Goal: Task Accomplishment & Management: Use online tool/utility

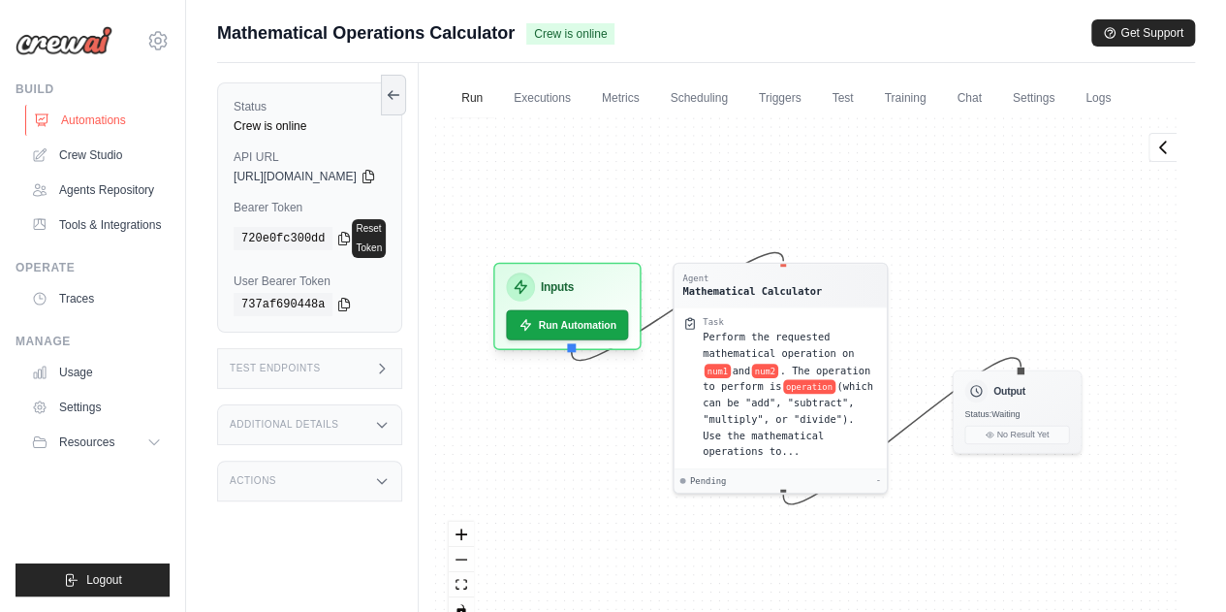
click at [105, 123] on link "Automations" at bounding box center [98, 120] width 146 height 31
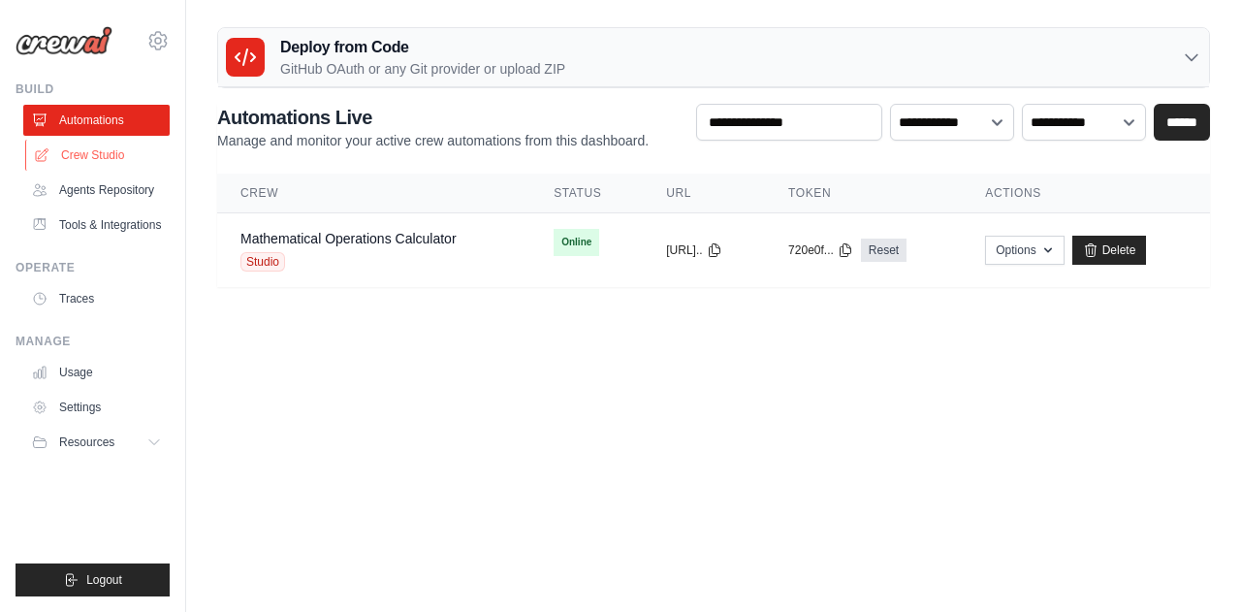
click at [112, 154] on link "Crew Studio" at bounding box center [98, 155] width 146 height 31
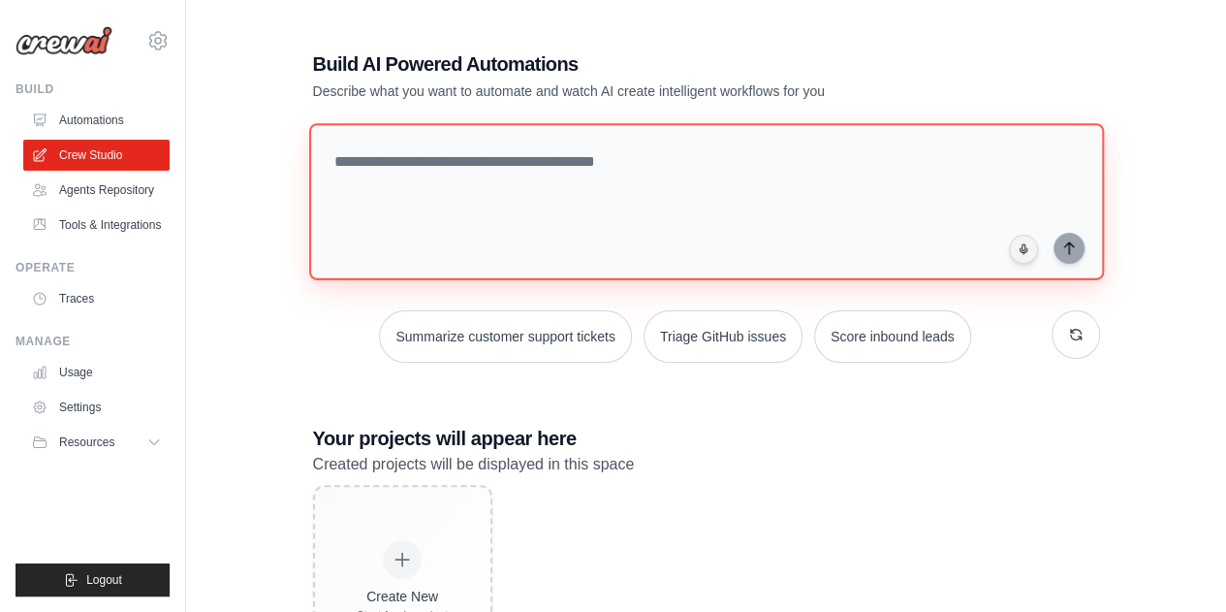
click at [489, 174] on textarea at bounding box center [705, 201] width 795 height 157
paste textarea "**********"
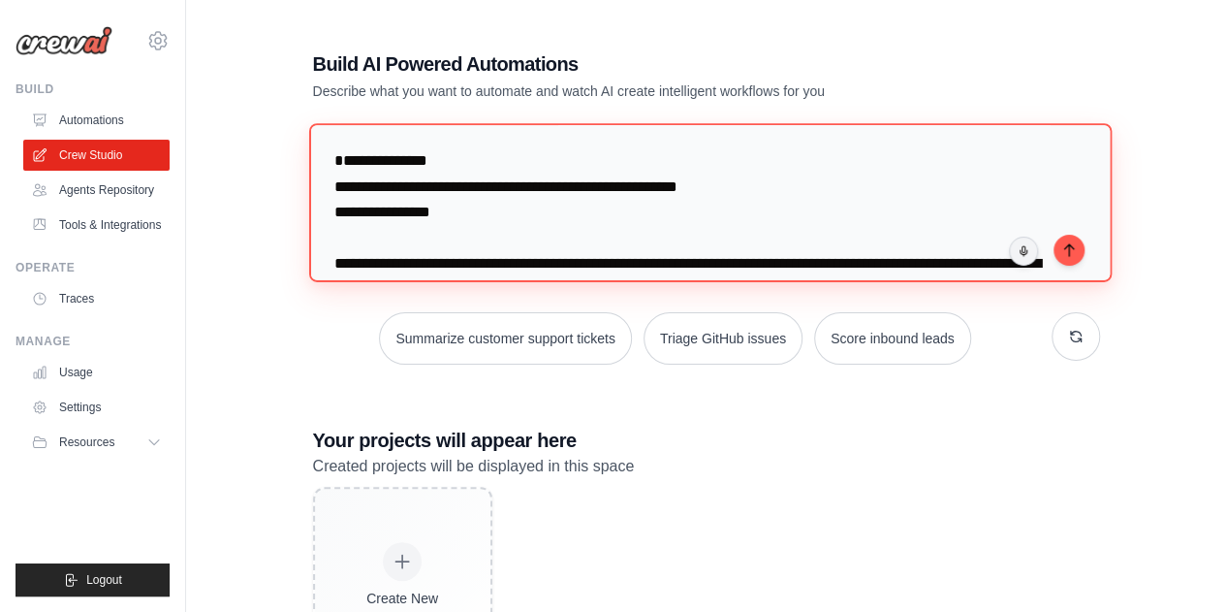
drag, startPoint x: 428, startPoint y: 191, endPoint x: 414, endPoint y: 193, distance: 14.7
click at [414, 193] on textarea at bounding box center [709, 202] width 803 height 158
click at [426, 182] on textarea at bounding box center [709, 202] width 803 height 158
drag, startPoint x: 419, startPoint y: 187, endPoint x: 409, endPoint y: 188, distance: 9.7
click at [409, 188] on textarea at bounding box center [709, 202] width 803 height 158
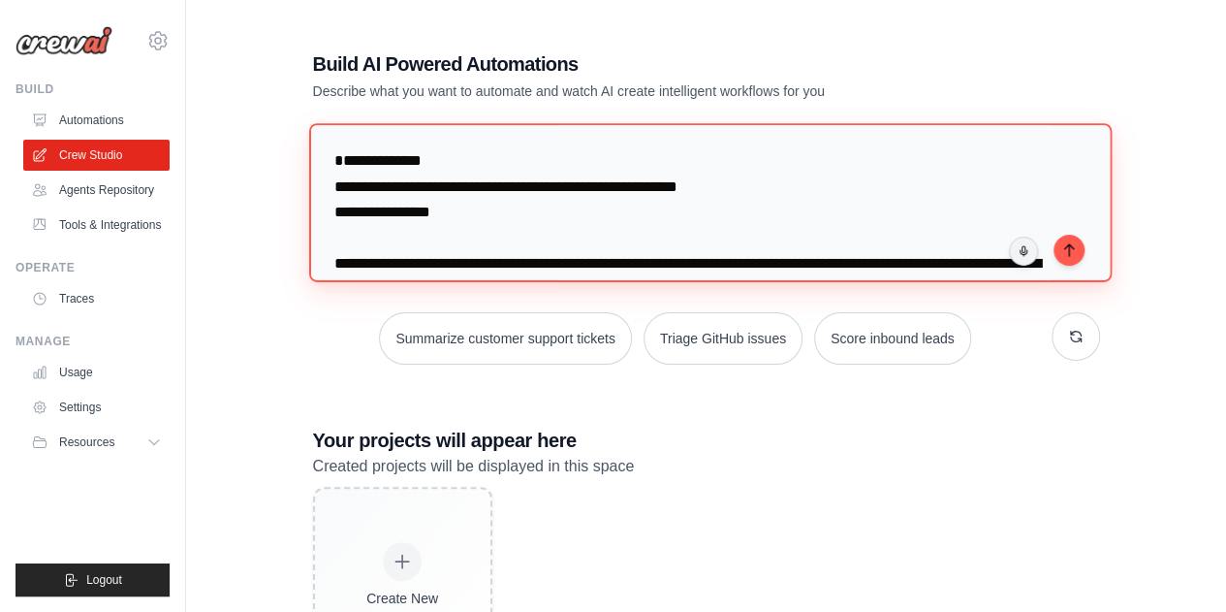
drag, startPoint x: 335, startPoint y: 215, endPoint x: 799, endPoint y: 208, distance: 463.4
click at [799, 208] on textarea at bounding box center [709, 202] width 803 height 158
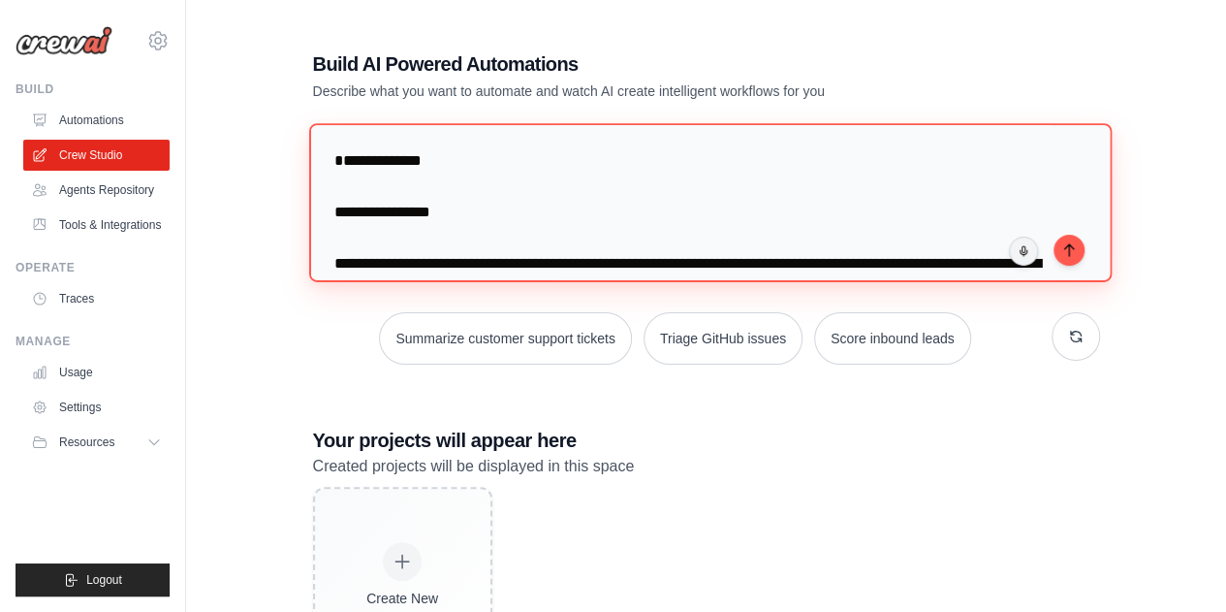
click at [411, 191] on textarea at bounding box center [709, 202] width 803 height 158
paste textarea "**********"
type textarea "**********"
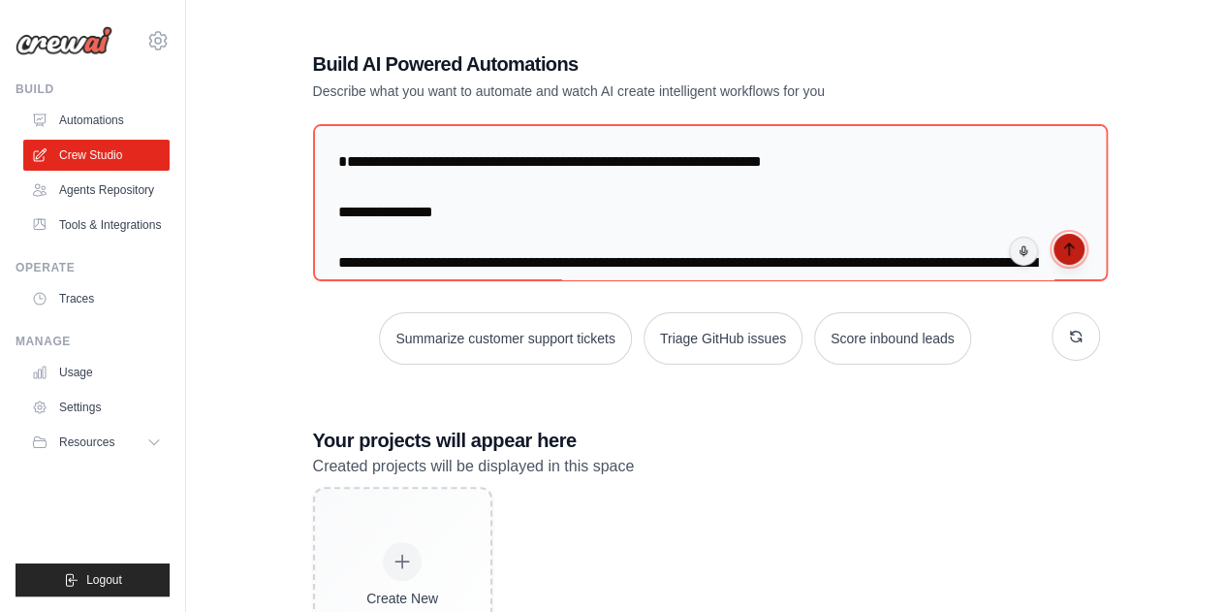
click at [1075, 245] on icon "submit" at bounding box center [1069, 249] width 16 height 16
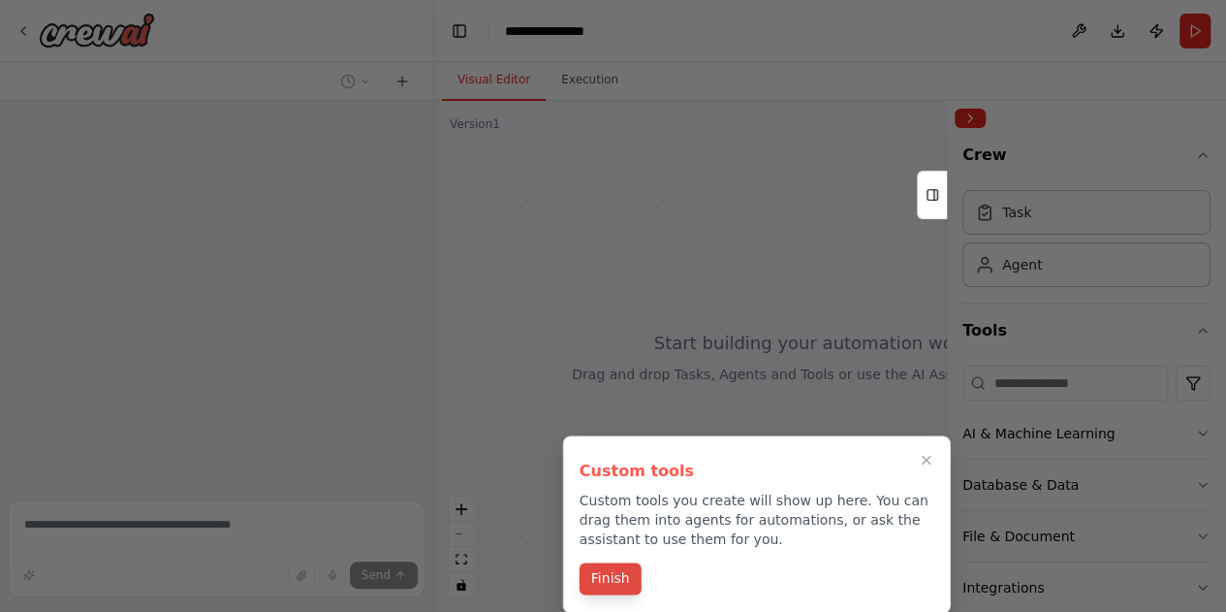
click at [605, 573] on button "Finish" at bounding box center [611, 578] width 62 height 32
click at [618, 585] on div at bounding box center [830, 356] width 792 height 511
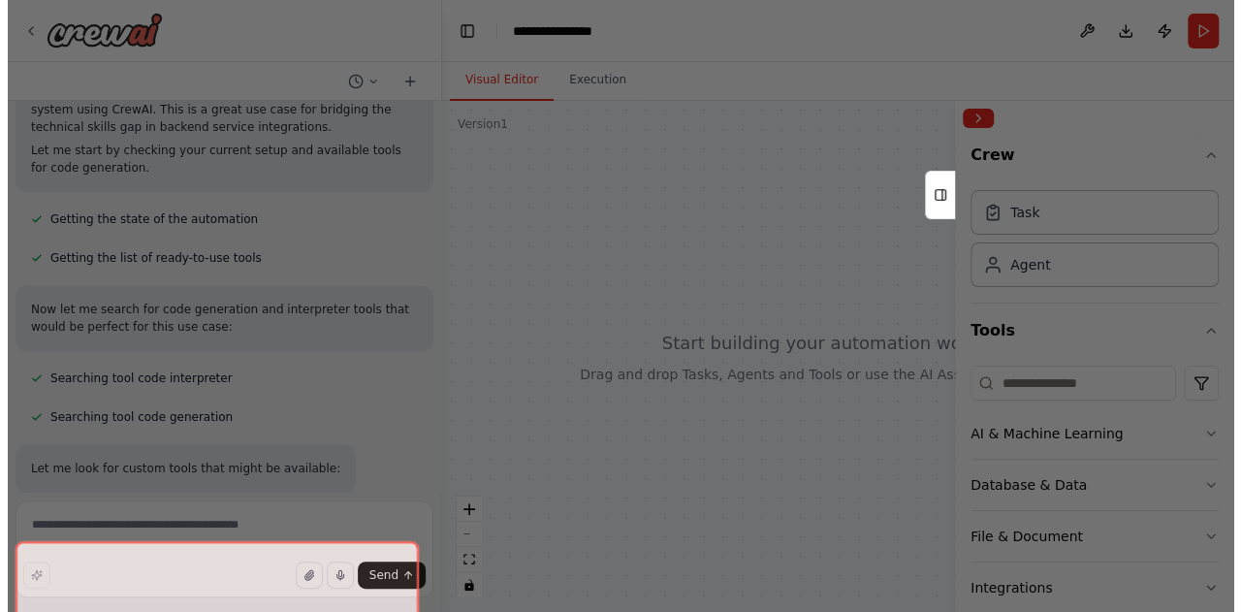
scroll to position [657, 0]
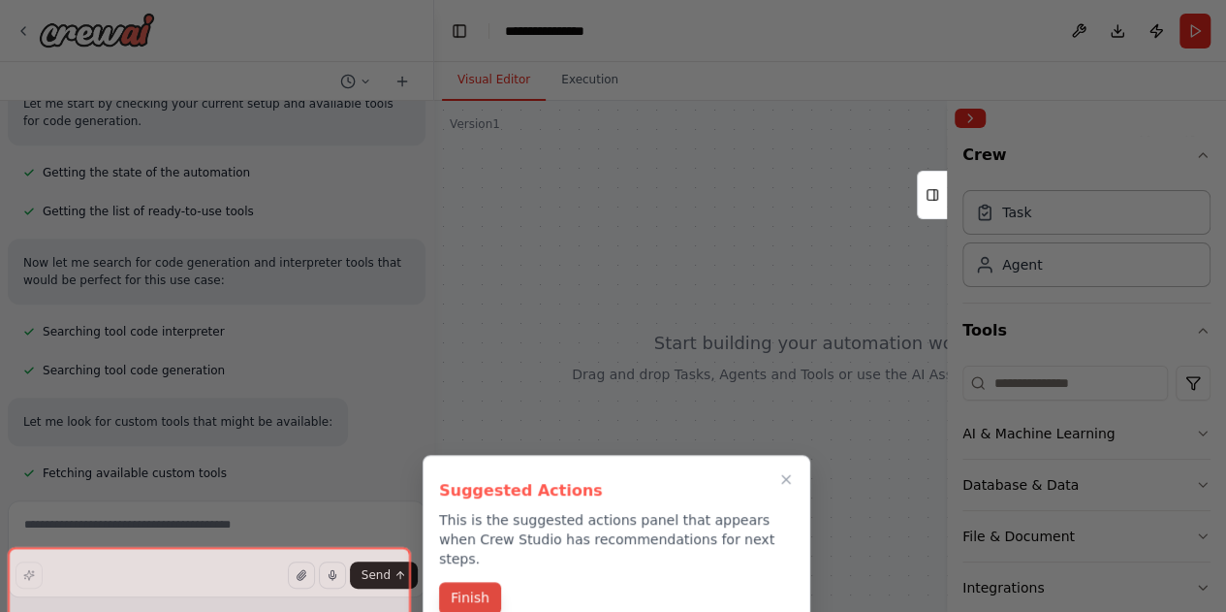
click at [486, 584] on button "Finish" at bounding box center [470, 598] width 62 height 32
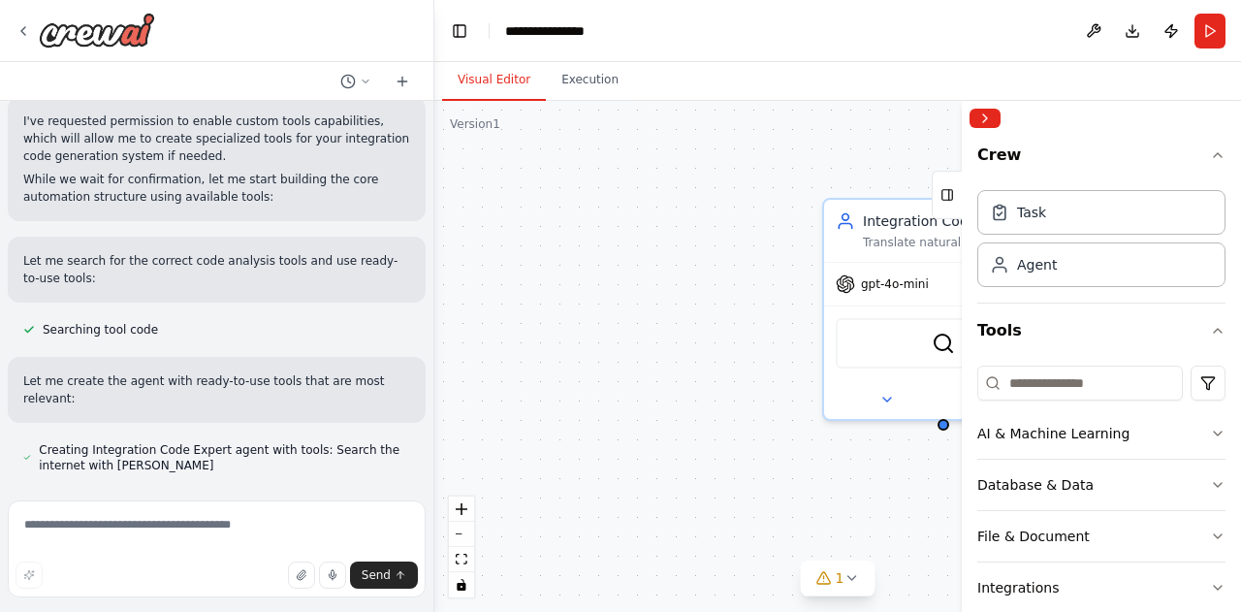
scroll to position [1279, 0]
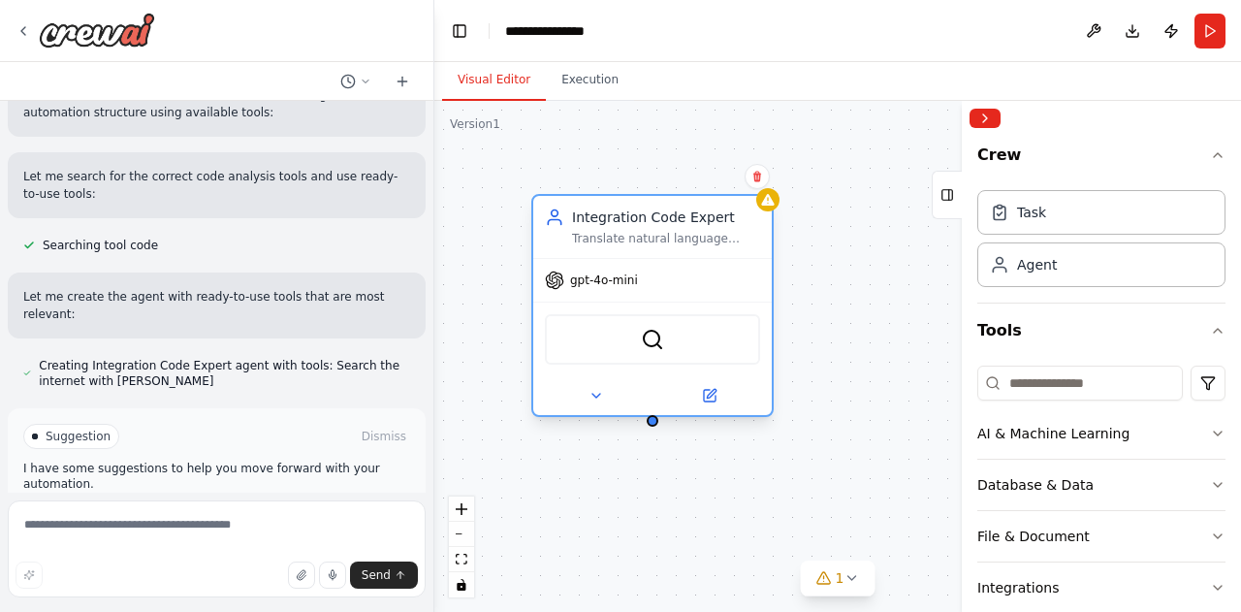
drag, startPoint x: 861, startPoint y: 212, endPoint x: 570, endPoint y: 203, distance: 291.0
click at [570, 203] on div "Integration Code Expert Translate natural language integration requirements int…" at bounding box center [652, 227] width 238 height 62
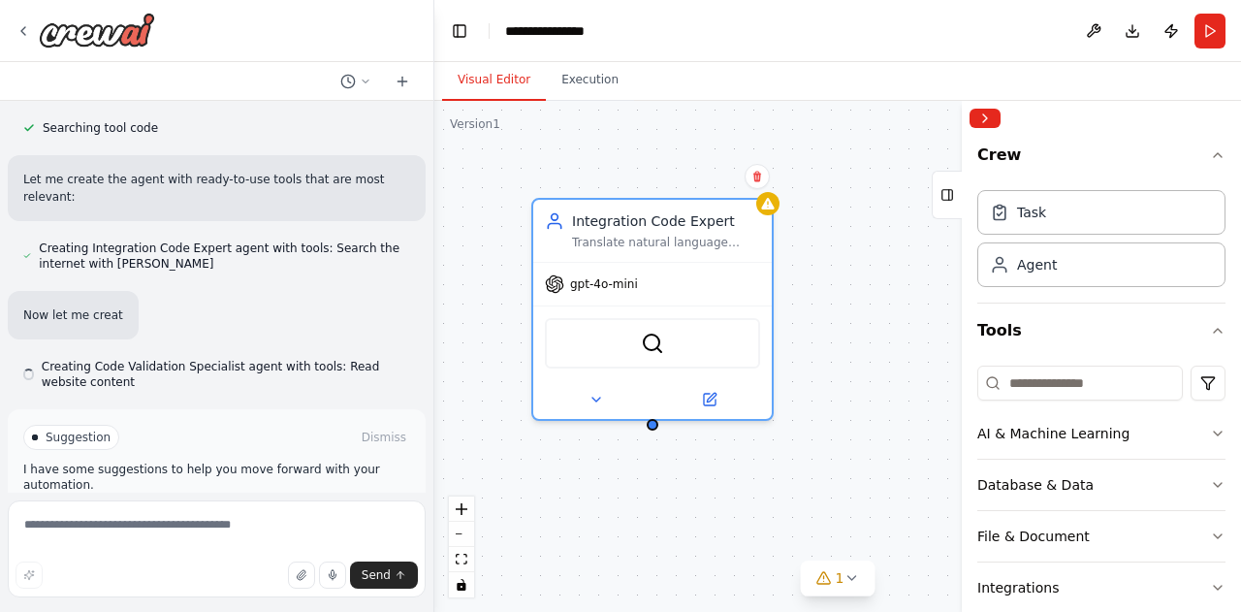
scroll to position [1397, 0]
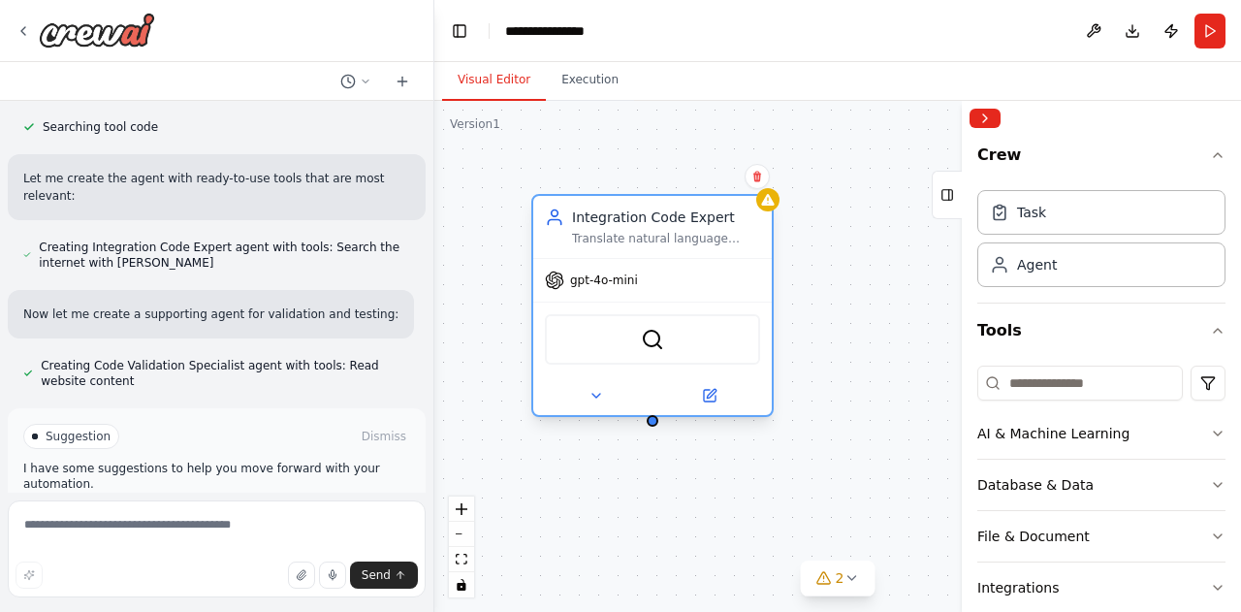
drag, startPoint x: 894, startPoint y: 227, endPoint x: 601, endPoint y: 230, distance: 292.8
click at [601, 230] on div "Integration Code Expert Translate natural language integration requirements int…" at bounding box center [666, 226] width 188 height 39
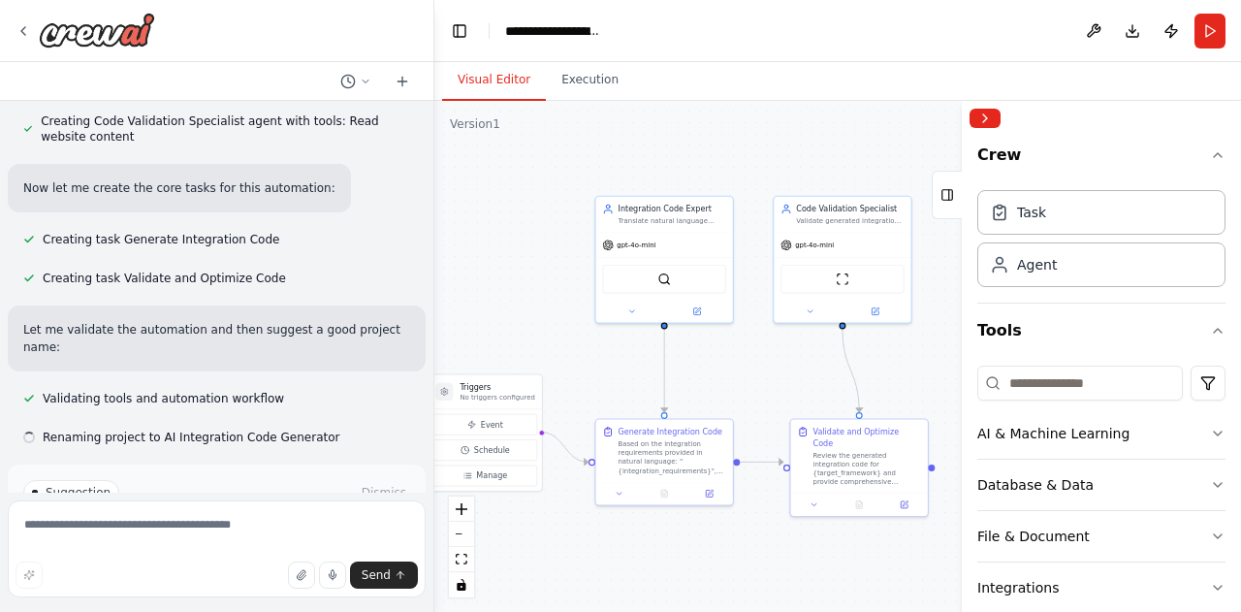
scroll to position [1680, 0]
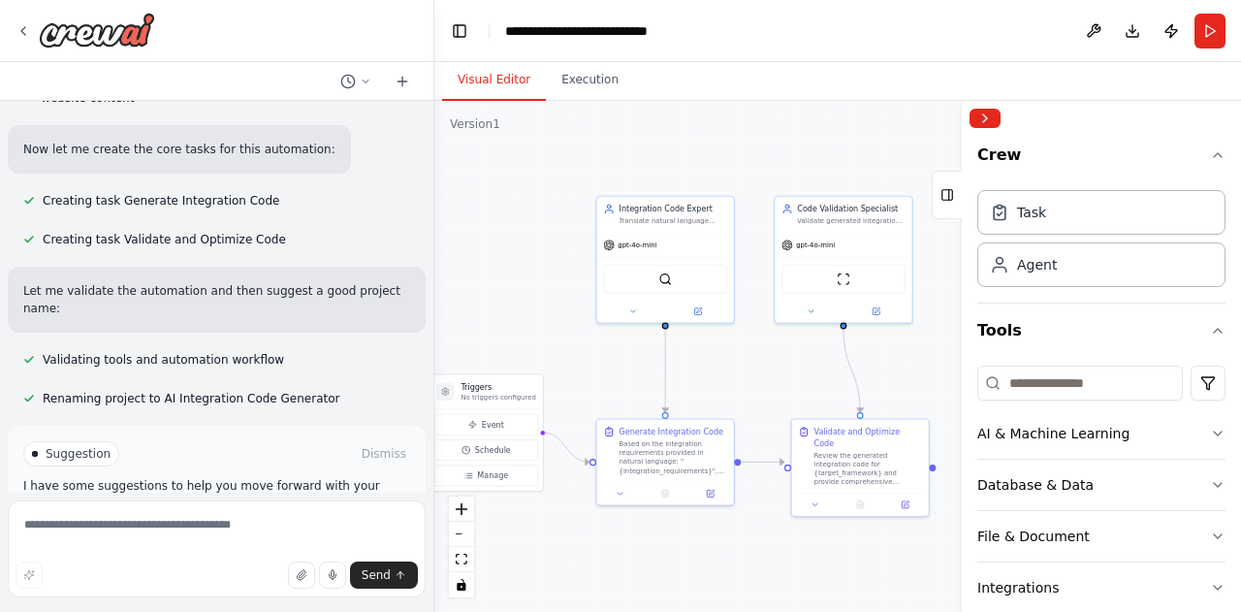
drag, startPoint x: 776, startPoint y: 380, endPoint x: 554, endPoint y: 333, distance: 228.0
click at [554, 333] on div ".deletable-edge-delete-btn { width: 20px; height: 20px; border: 0px solid #ffff…" at bounding box center [837, 356] width 807 height 511
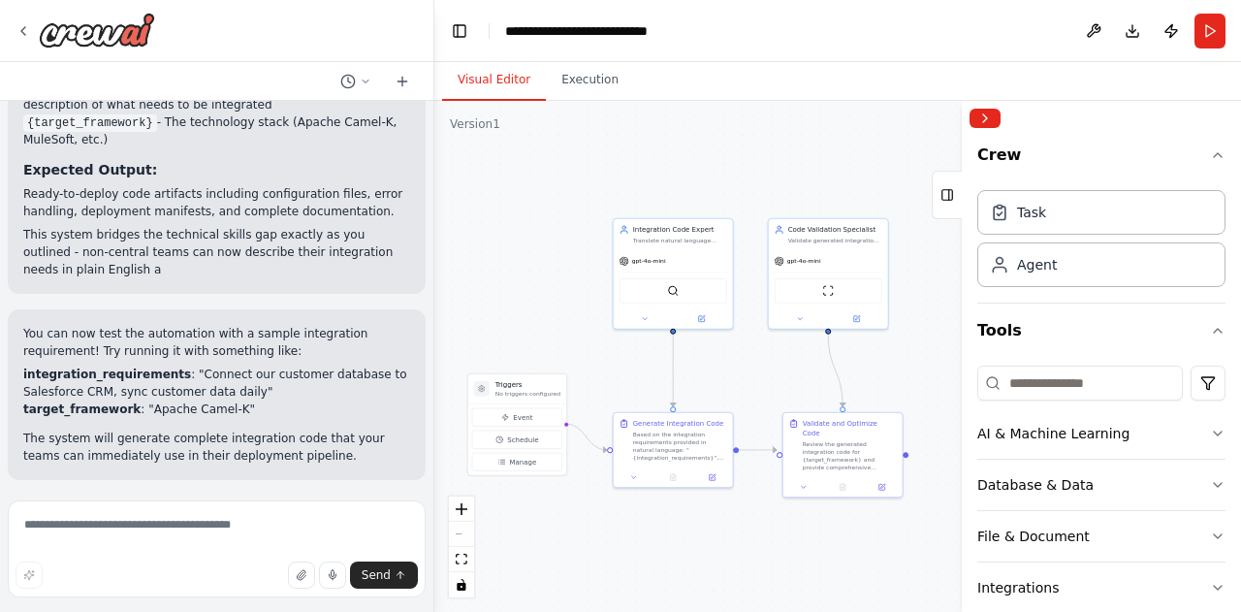
scroll to position [2566, 0]
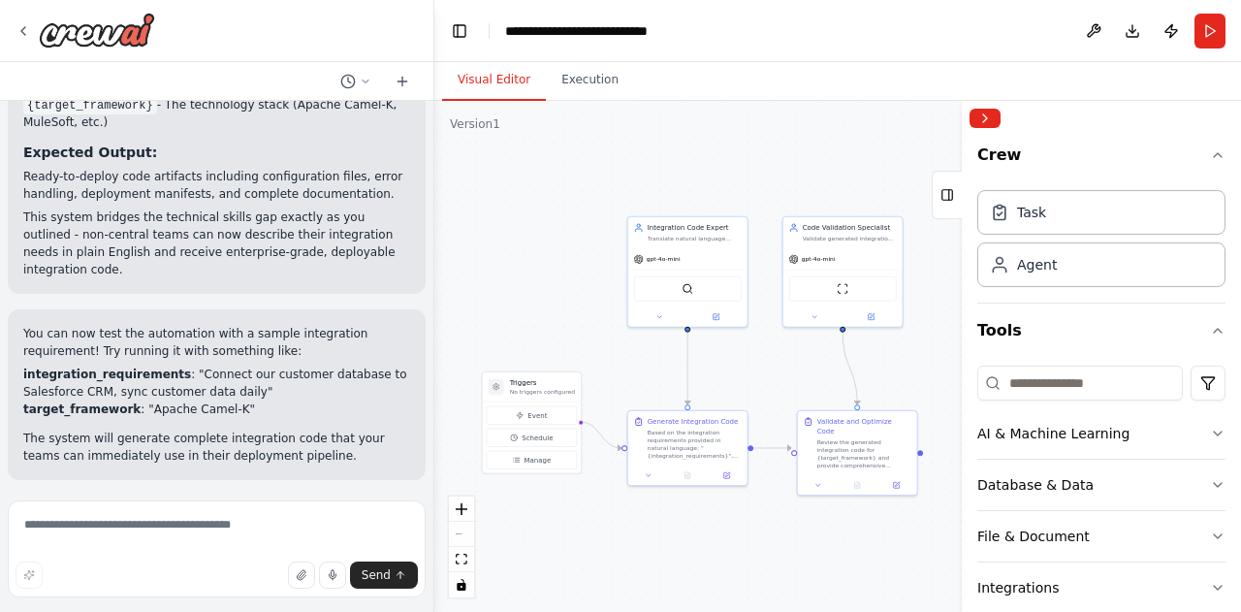
drag, startPoint x: 734, startPoint y: 369, endPoint x: 748, endPoint y: 367, distance: 14.7
click at [748, 367] on div ".deletable-edge-delete-btn { width: 20px; height: 20px; border: 0px solid #ffff…" at bounding box center [837, 356] width 807 height 511
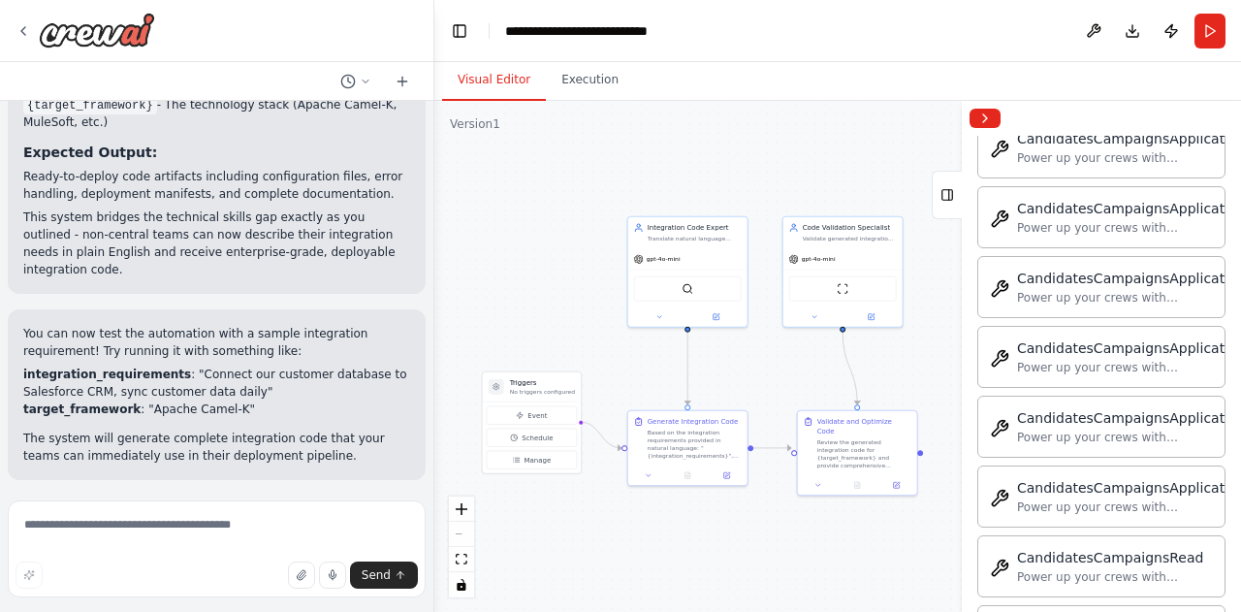
click at [245, 598] on span "Run Automation" at bounding box center [225, 606] width 94 height 16
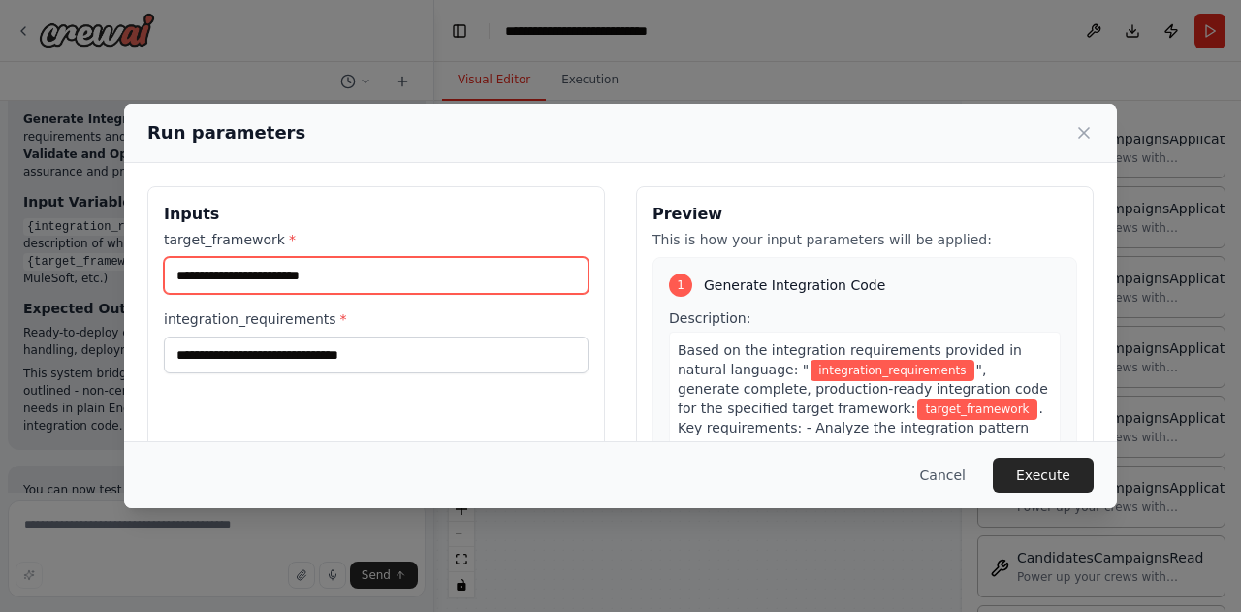
click at [369, 271] on input "target_framework *" at bounding box center [376, 275] width 425 height 37
type input "****"
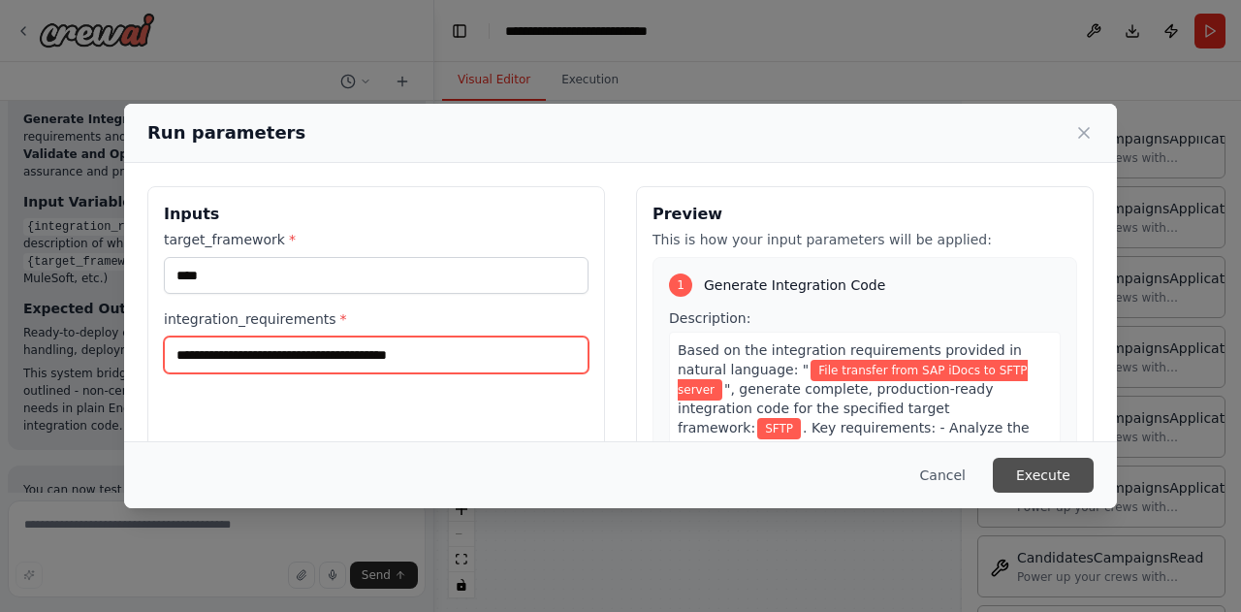
type input "**********"
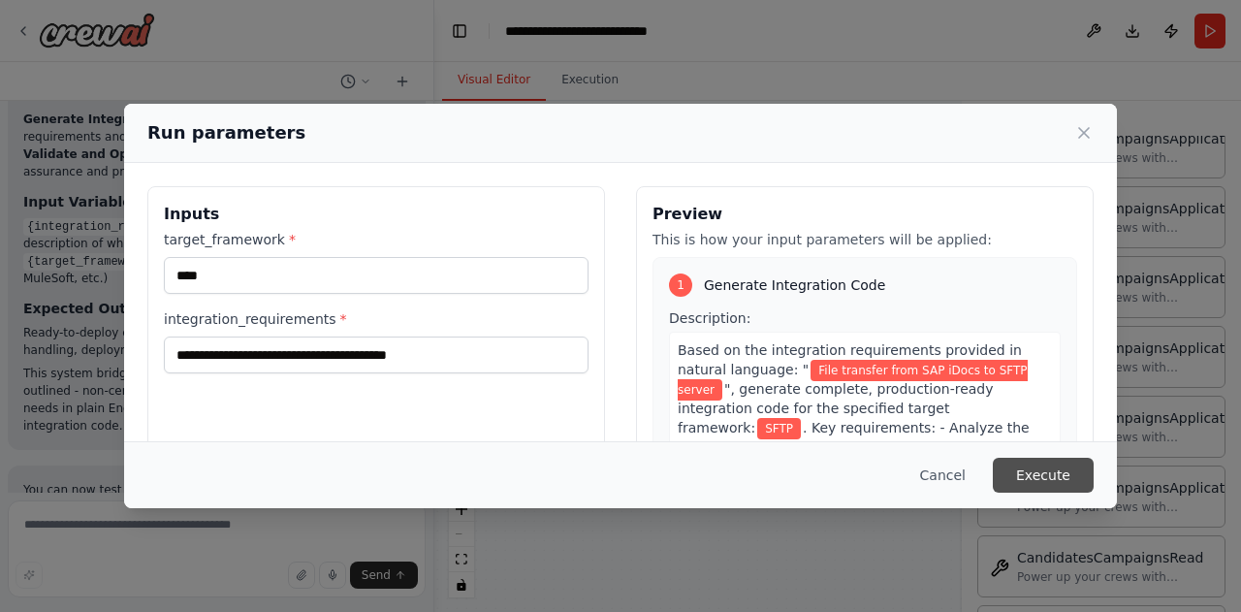
click at [1068, 484] on button "Execute" at bounding box center [1043, 475] width 101 height 35
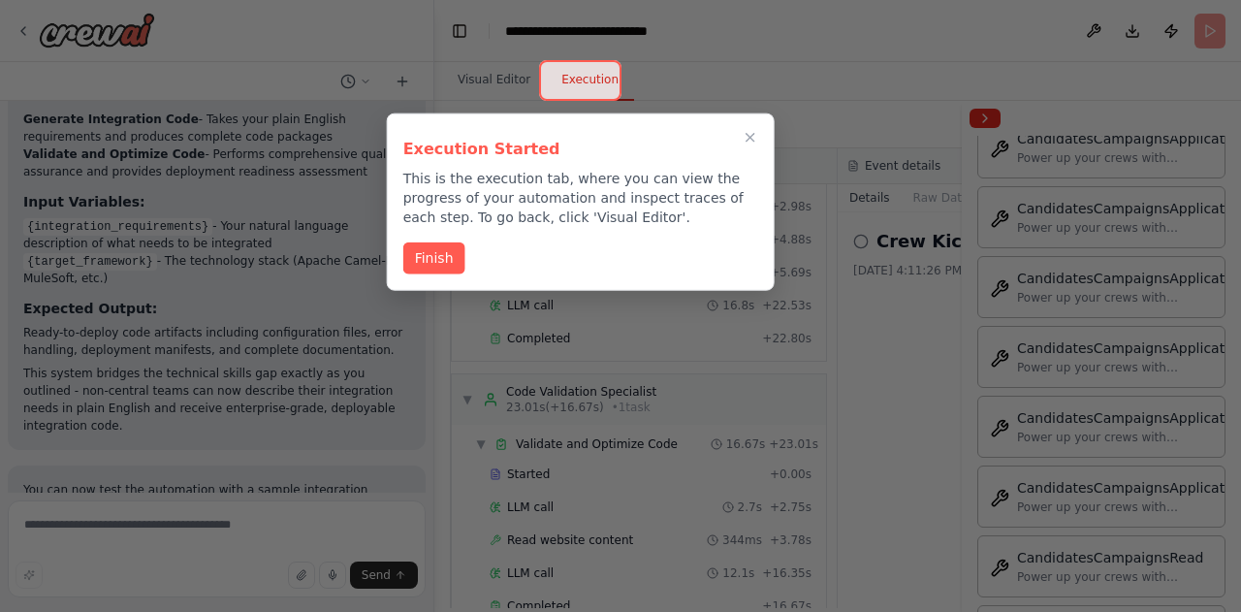
scroll to position [186, 0]
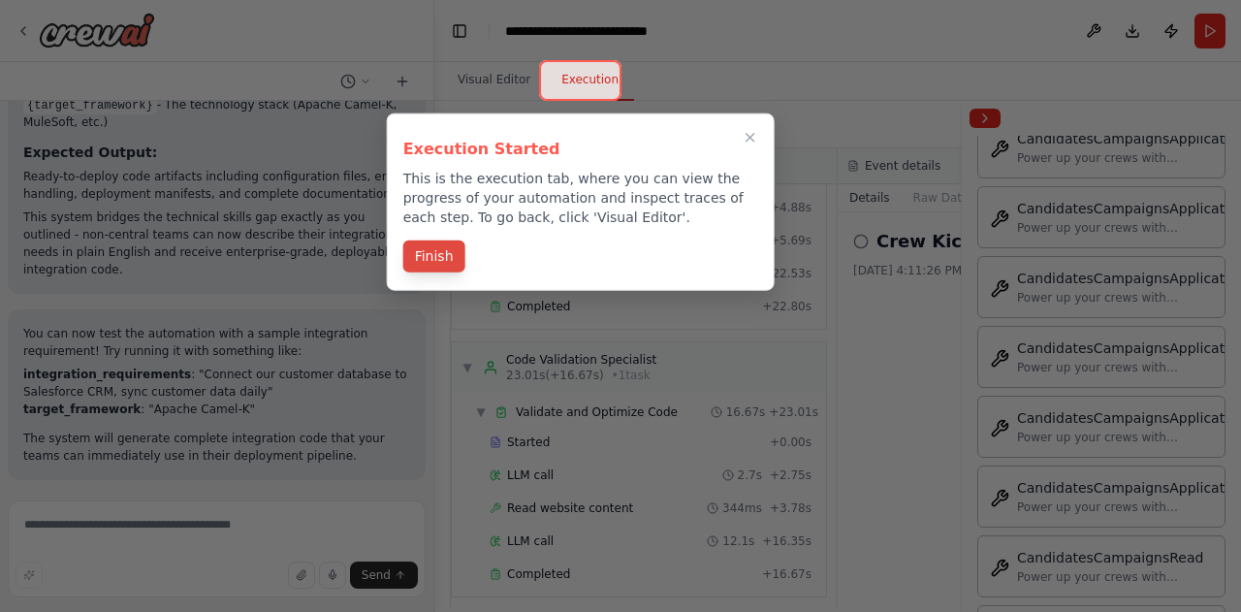
click at [437, 267] on button "Finish" at bounding box center [434, 256] width 62 height 32
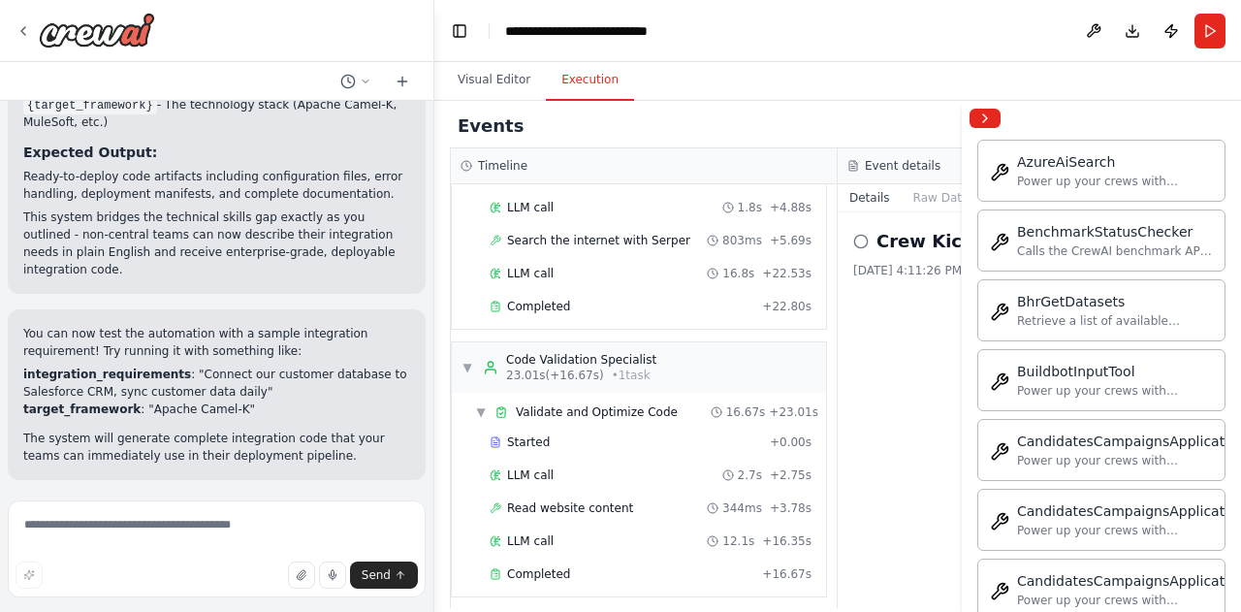
scroll to position [1842, 0]
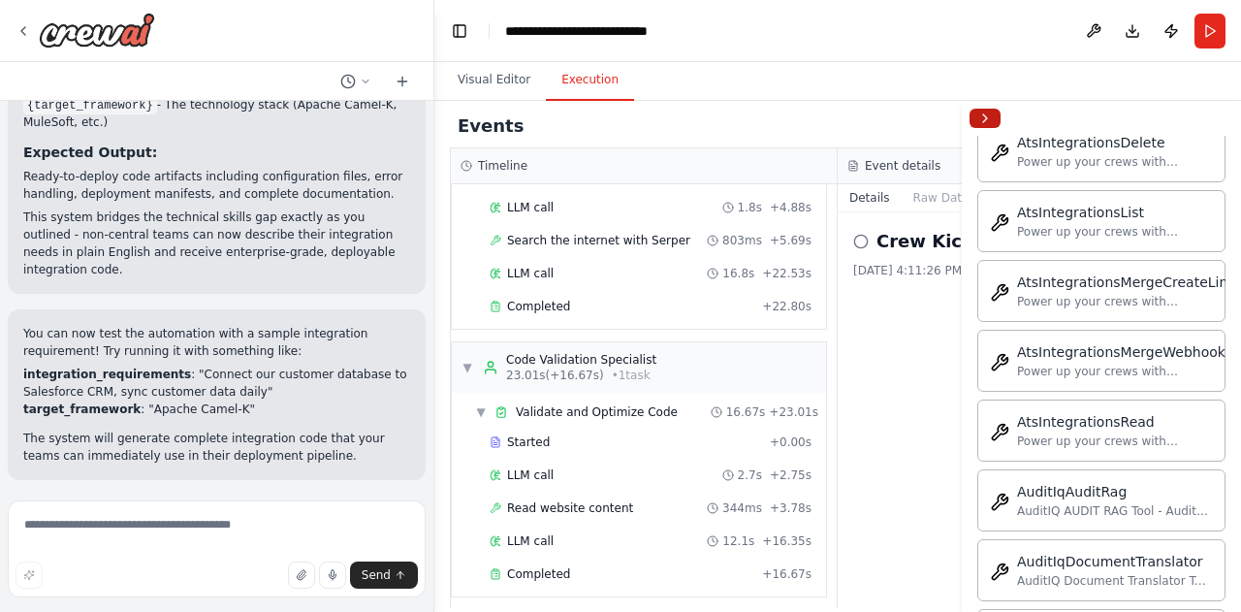
click at [993, 122] on button "Collapse right sidebar" at bounding box center [984, 118] width 31 height 19
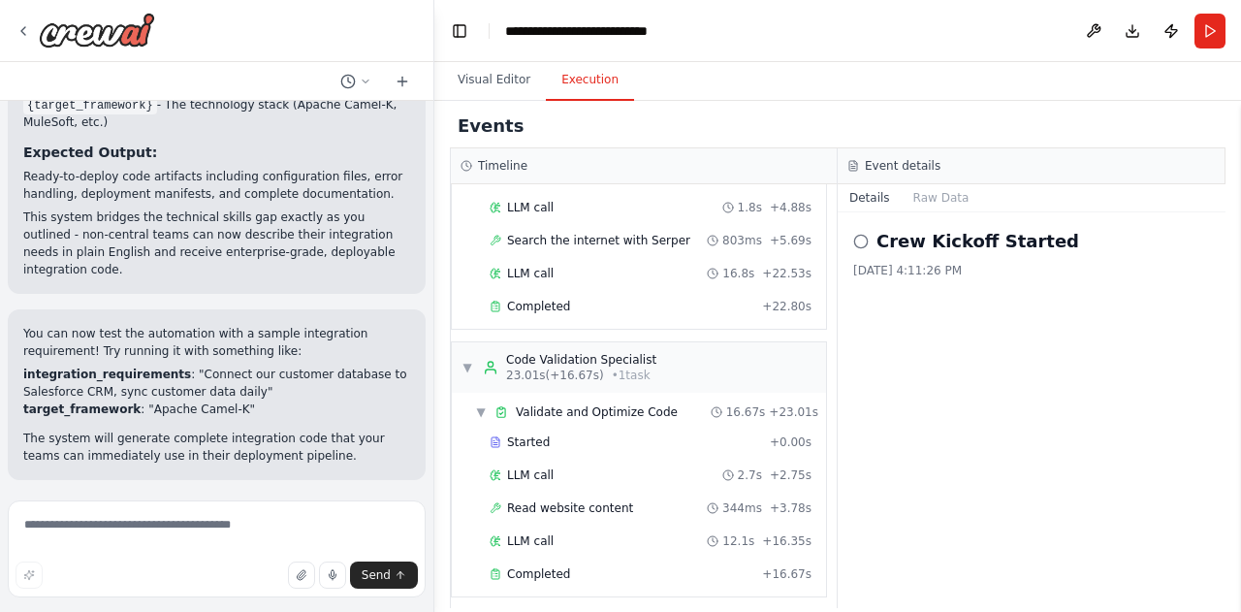
click at [862, 238] on icon at bounding box center [861, 242] width 16 height 16
click at [929, 194] on button "Raw Data" at bounding box center [941, 197] width 79 height 27
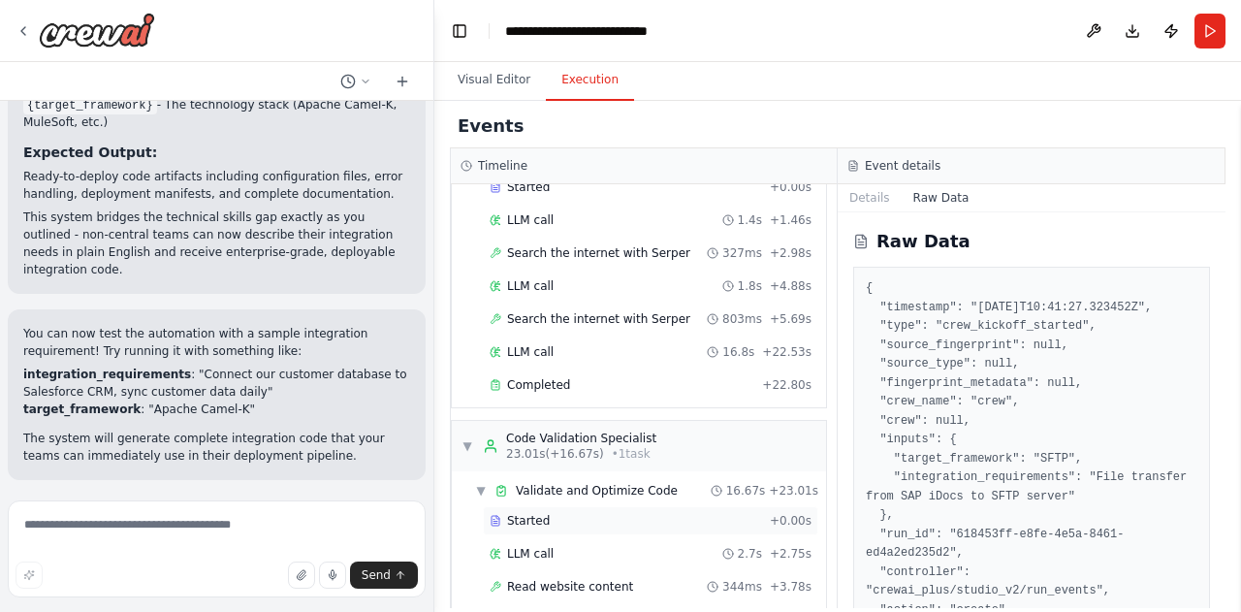
scroll to position [0, 0]
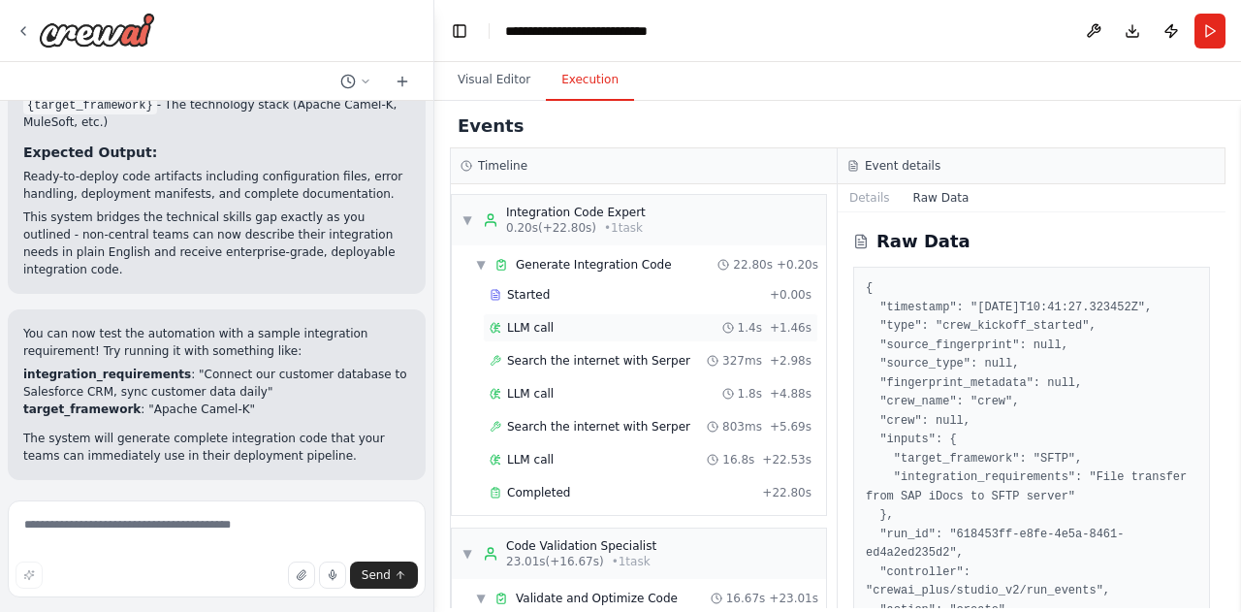
click at [541, 321] on span "LLM call" at bounding box center [530, 328] width 47 height 16
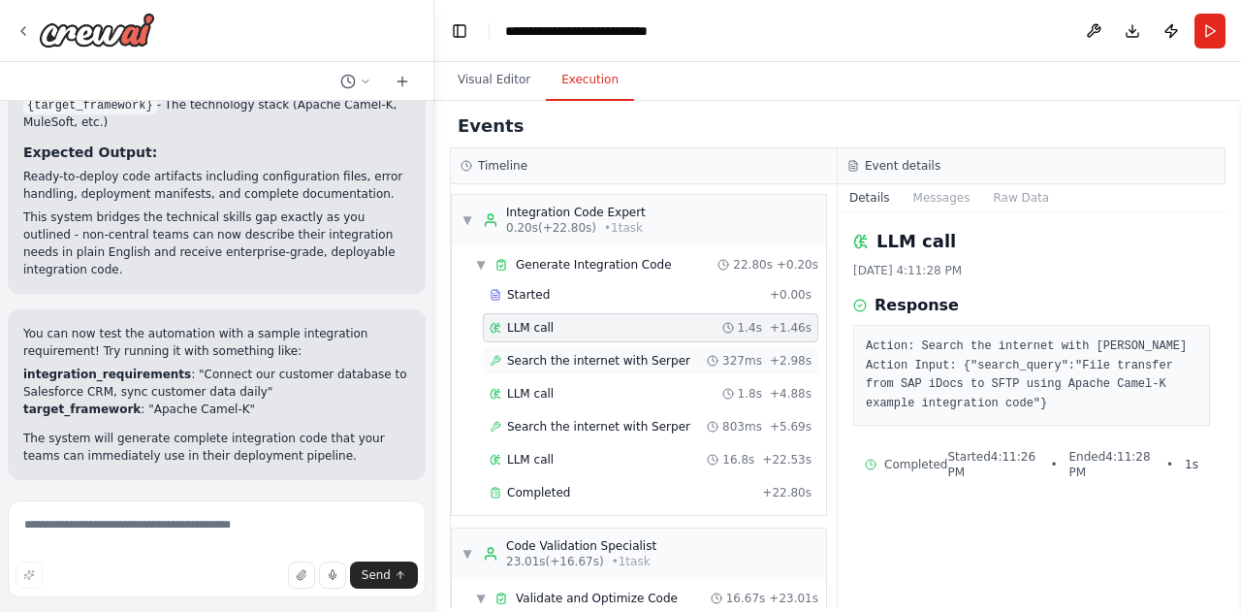
click at [587, 362] on span "Search the internet with Serper" at bounding box center [598, 361] width 183 height 16
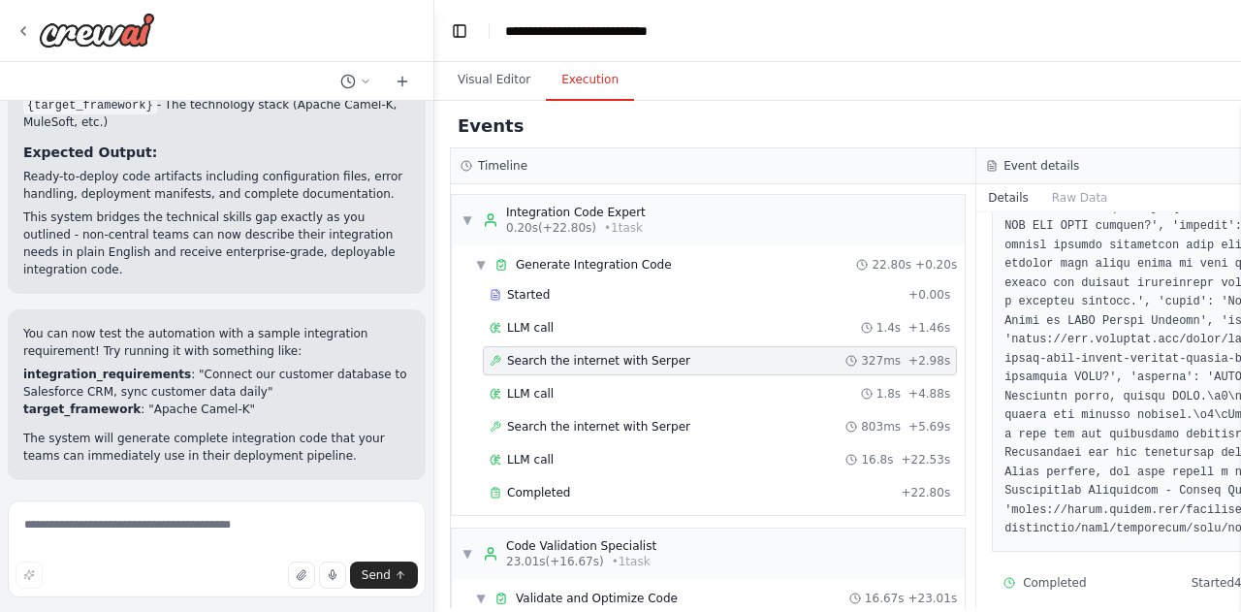
scroll to position [1491, 0]
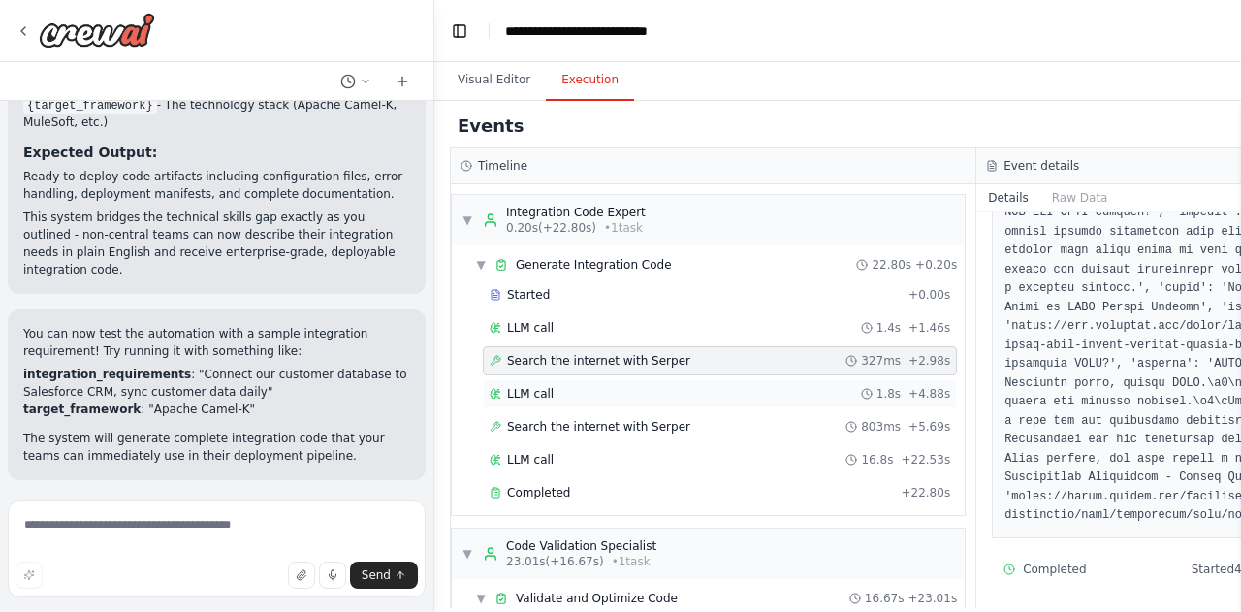
click at [594, 387] on div "LLM call 1.8s + 4.88s" at bounding box center [720, 394] width 460 height 16
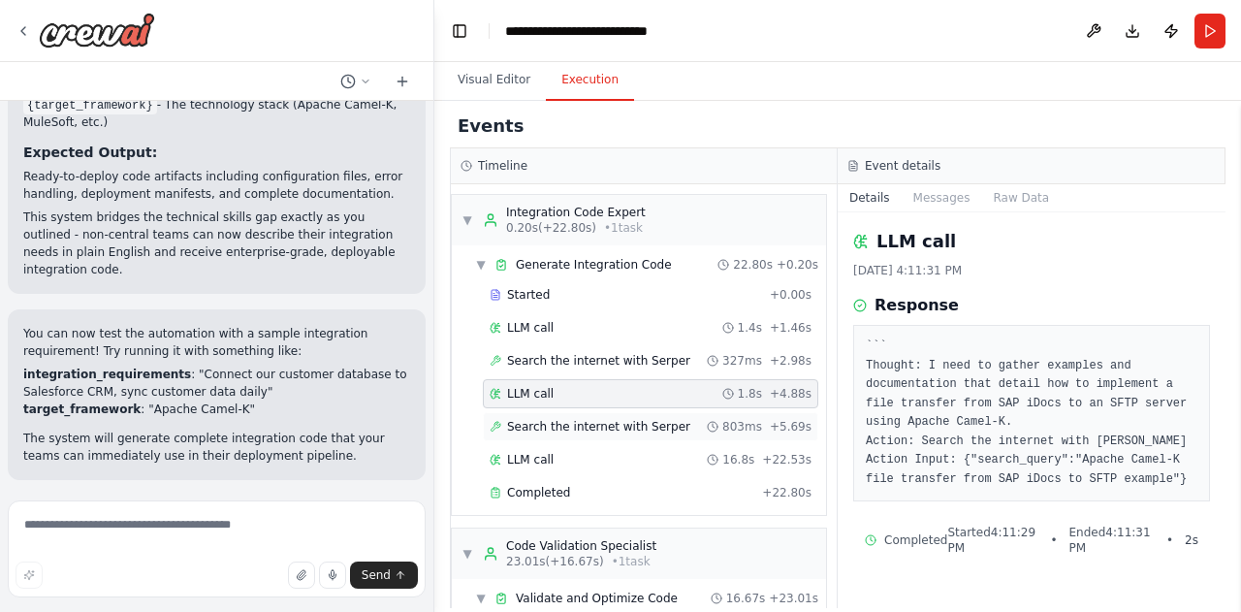
click at [636, 419] on span "Search the internet with Serper" at bounding box center [598, 427] width 183 height 16
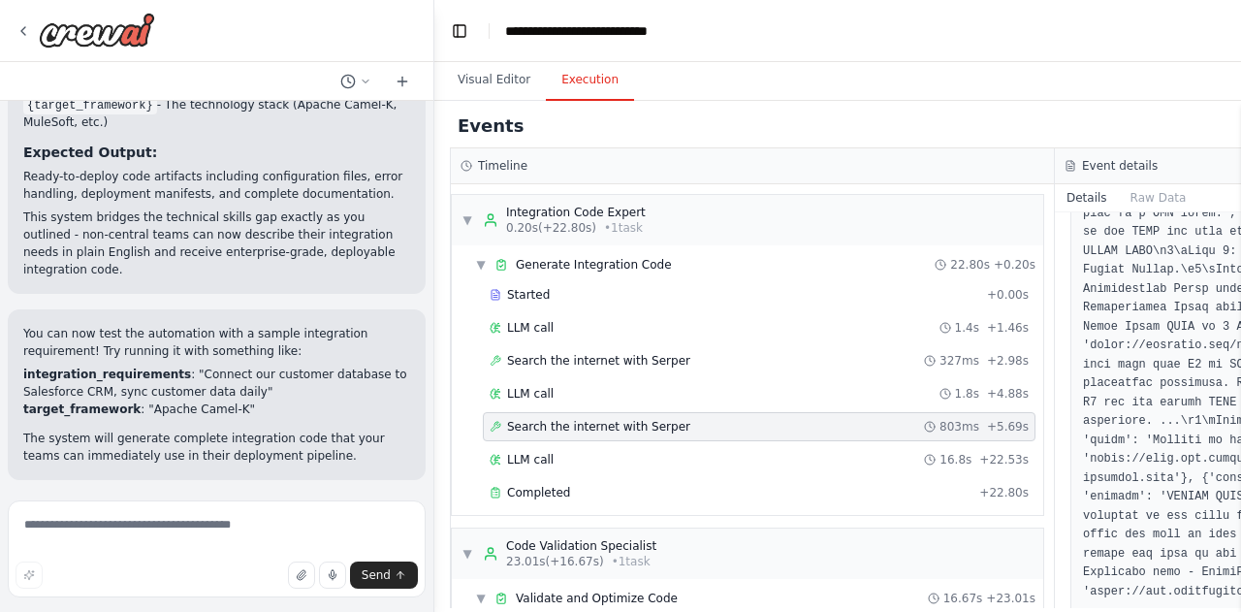
scroll to position [1283, 0]
click at [755, 445] on div "LLM call 16.8s + 22.53s" at bounding box center [759, 459] width 553 height 29
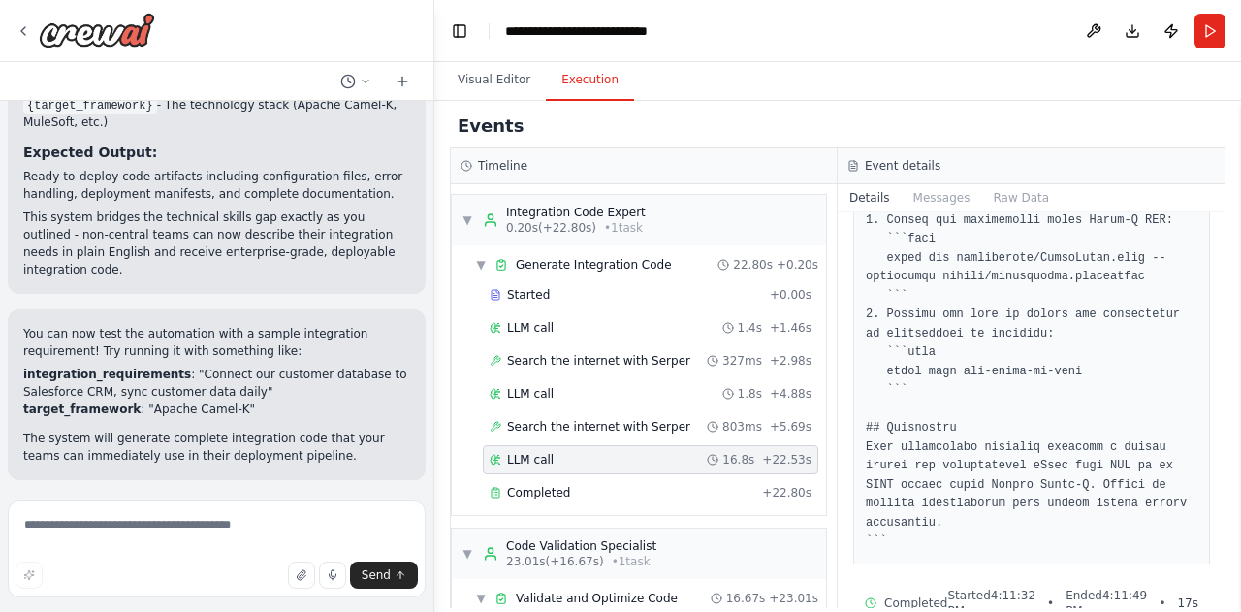
scroll to position [2589, 0]
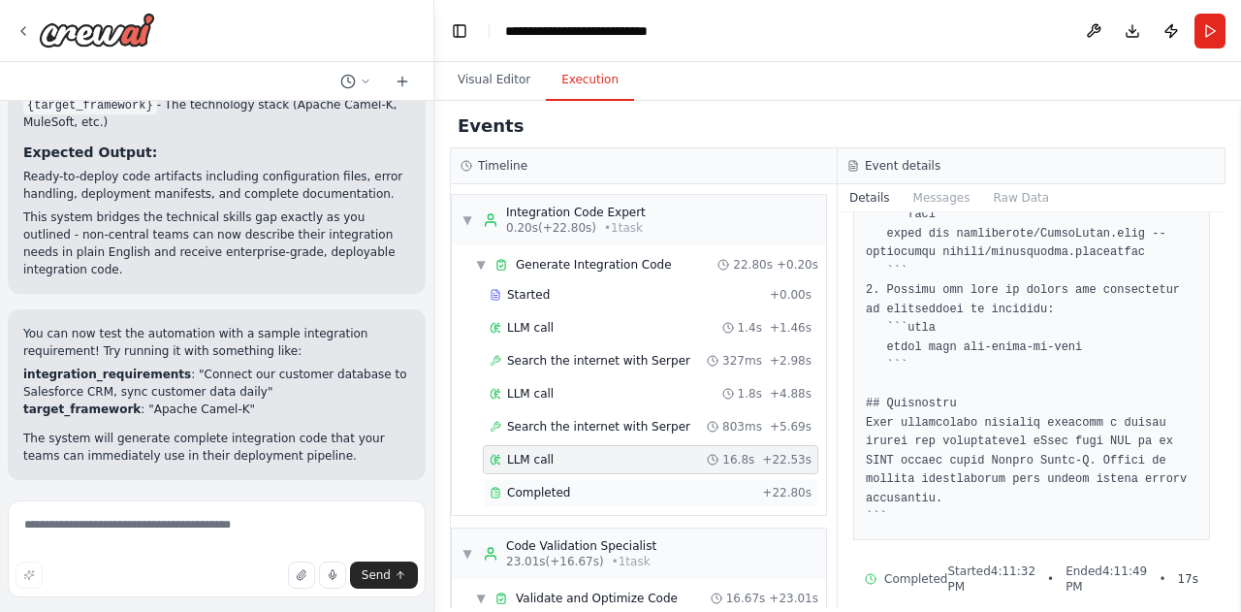
click at [684, 478] on div "Completed + 22.80s" at bounding box center [650, 492] width 335 height 29
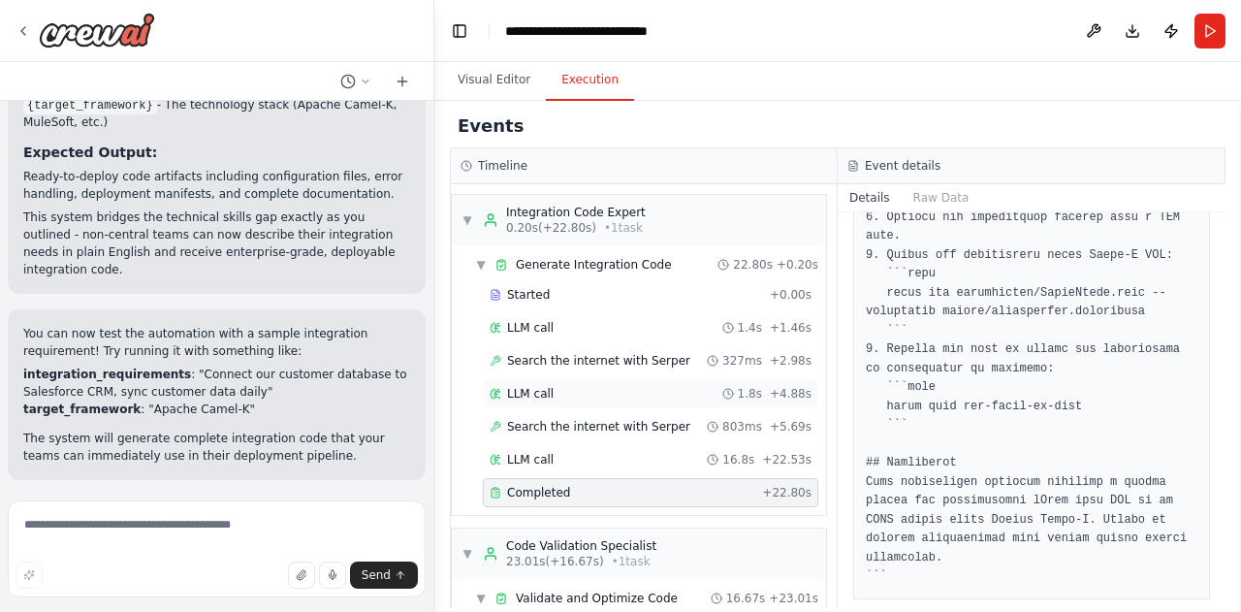
scroll to position [186, 0]
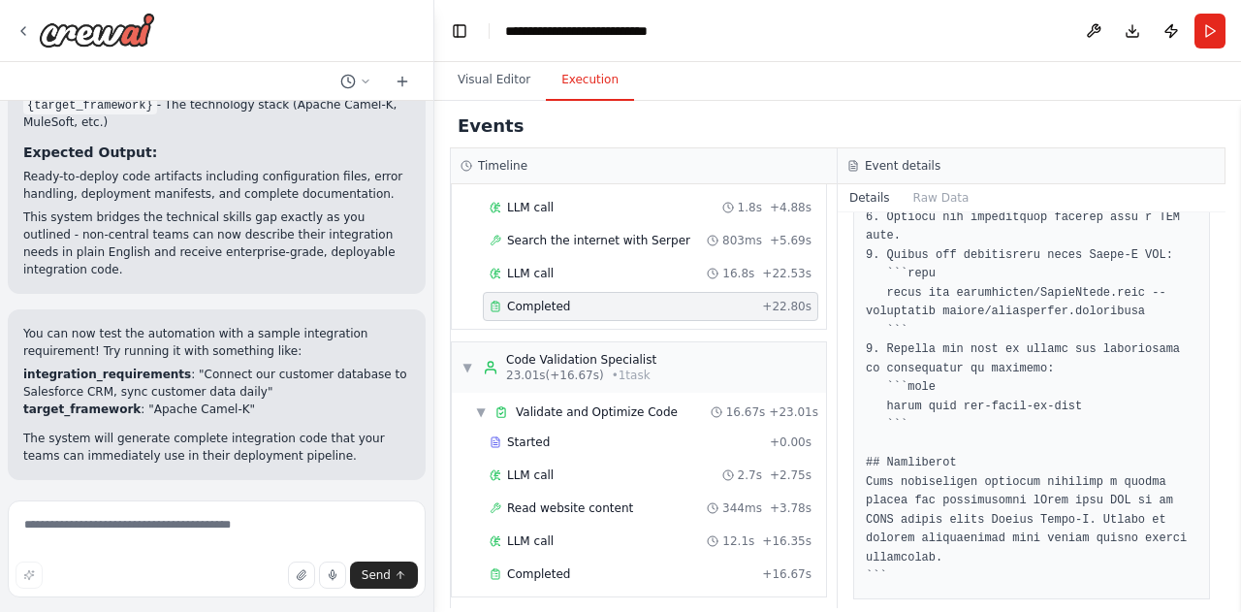
click at [176, 598] on span "Improve automation" at bounding box center [225, 606] width 118 height 16
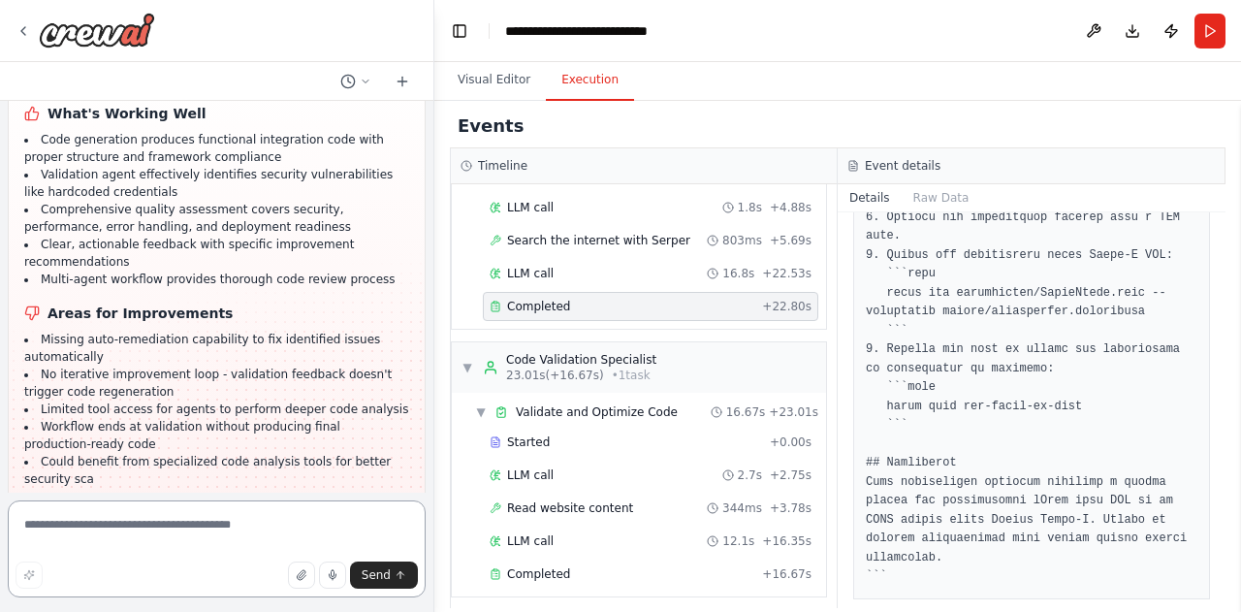
scroll to position [3341, 0]
